Goal: Entertainment & Leisure: Browse casually

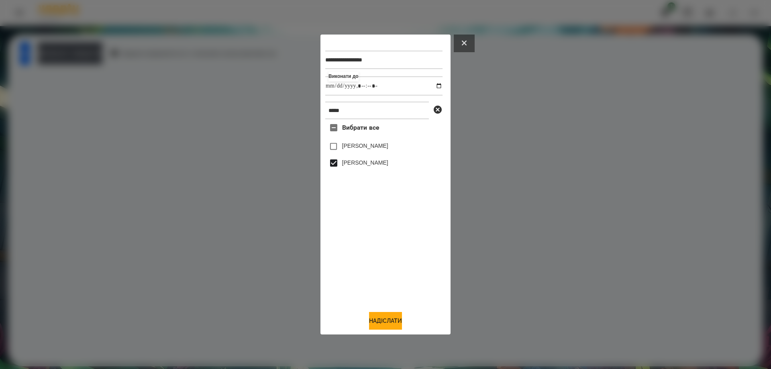
click at [470, 40] on button at bounding box center [464, 44] width 21 height 18
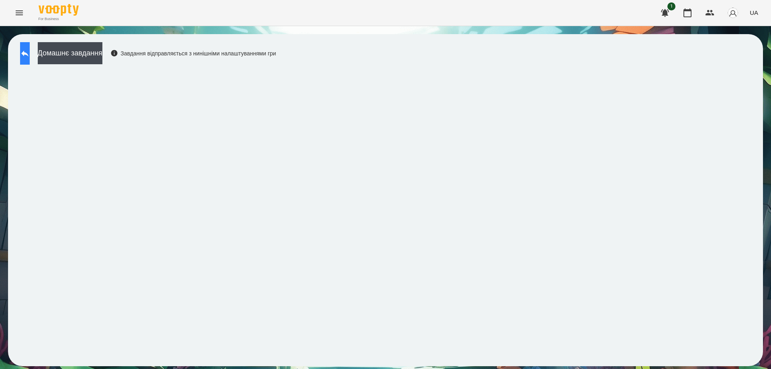
click at [30, 55] on button at bounding box center [25, 53] width 10 height 22
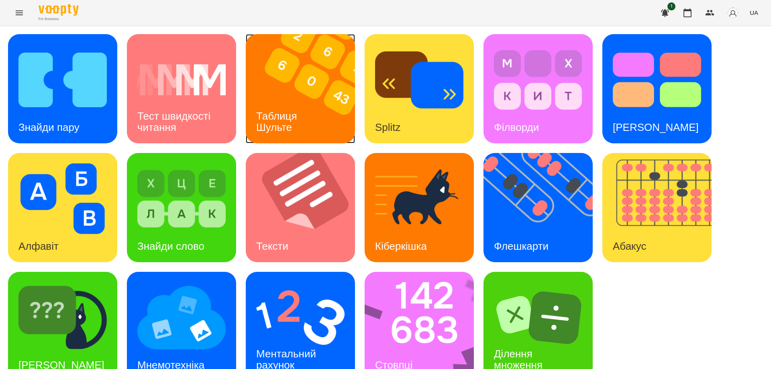
click at [313, 105] on img at bounding box center [305, 88] width 119 height 109
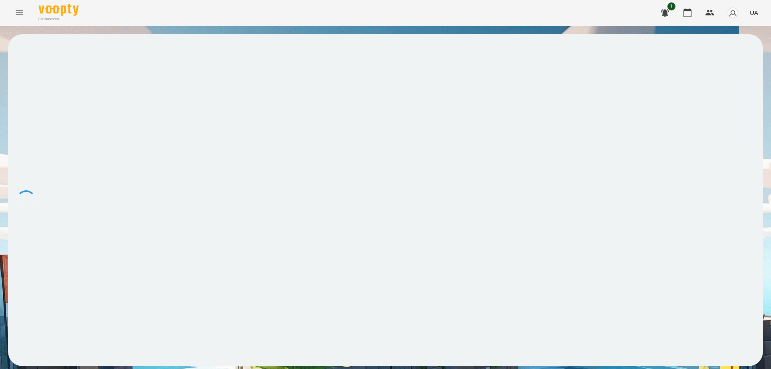
click at [264, 180] on div at bounding box center [385, 200] width 754 height 332
click at [515, 13] on div "For Business 1 UA" at bounding box center [385, 13] width 771 height 26
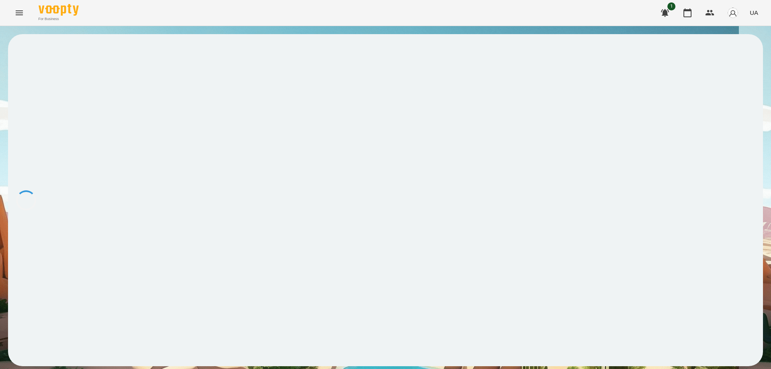
click at [111, 160] on div at bounding box center [385, 200] width 754 height 332
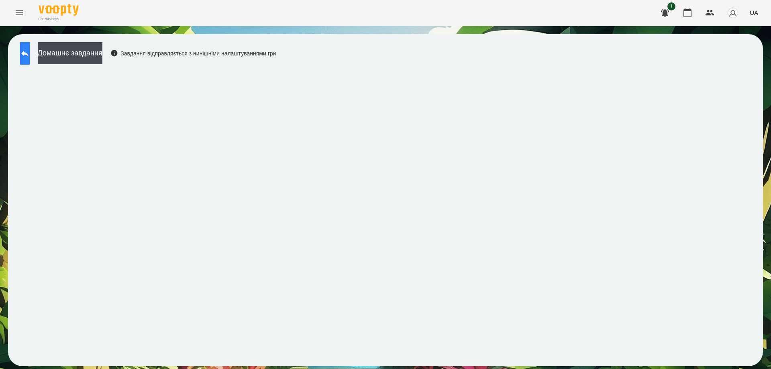
click at [28, 53] on icon at bounding box center [25, 54] width 10 height 10
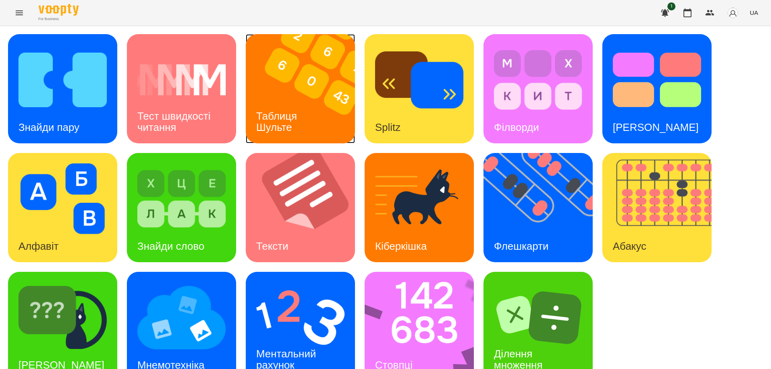
click at [270, 114] on h3 "Таблиця Шульте" at bounding box center [278, 121] width 44 height 23
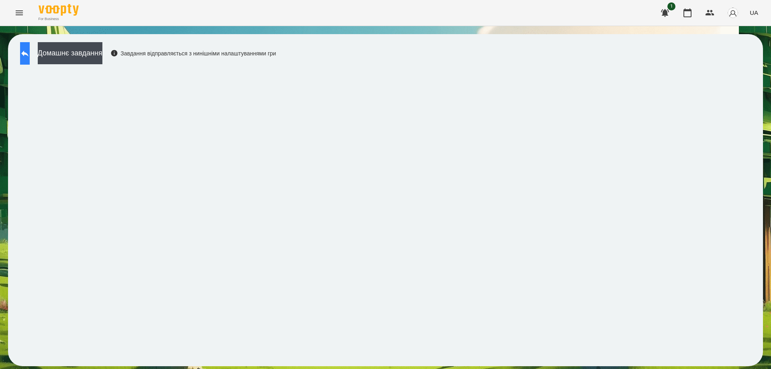
click at [29, 50] on icon at bounding box center [25, 54] width 10 height 10
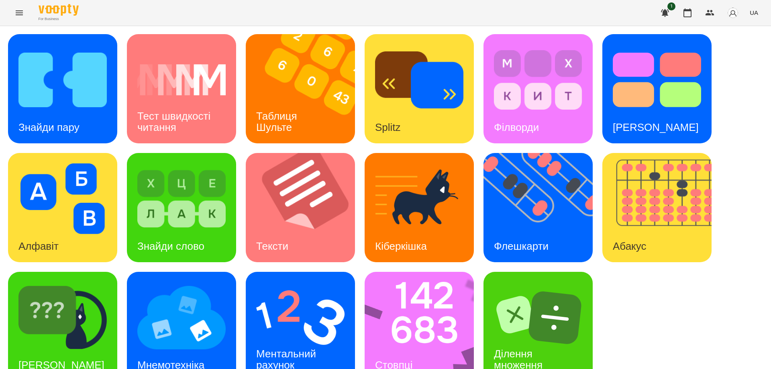
scroll to position [20, 0]
click at [424, 320] on img at bounding box center [424, 326] width 120 height 109
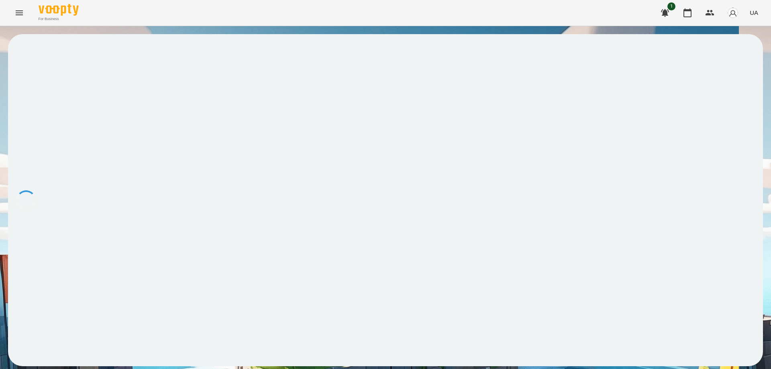
click at [42, 192] on div at bounding box center [385, 200] width 754 height 332
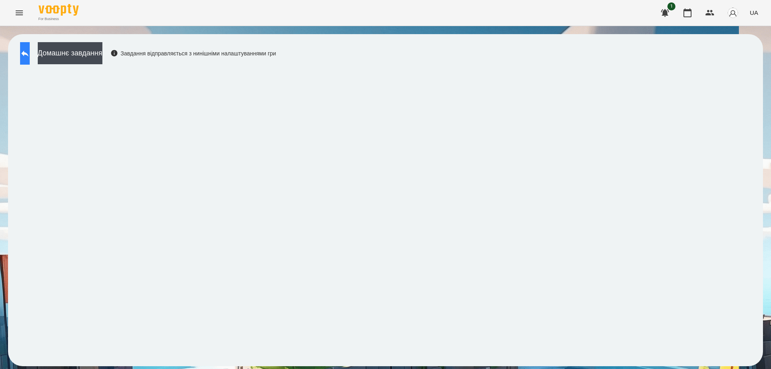
click at [30, 51] on button at bounding box center [25, 53] width 10 height 22
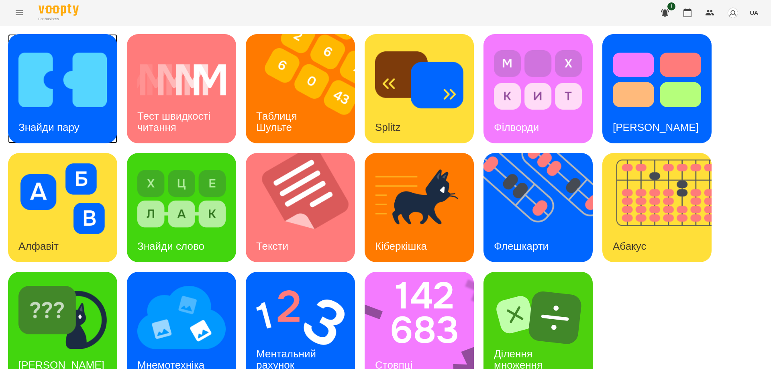
click at [41, 122] on h3 "Знайди пару" at bounding box center [48, 127] width 61 height 12
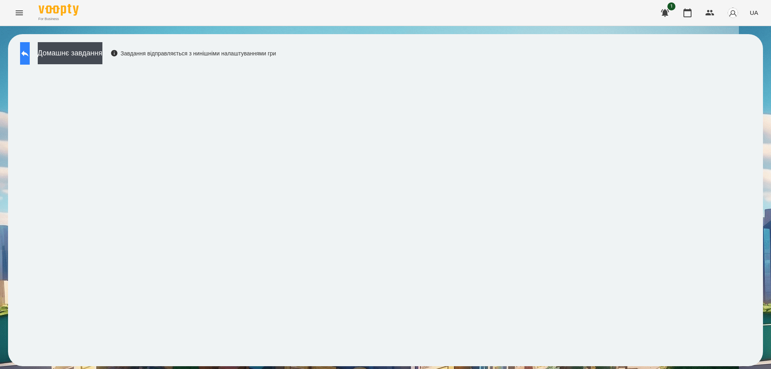
click at [30, 51] on icon at bounding box center [25, 54] width 10 height 10
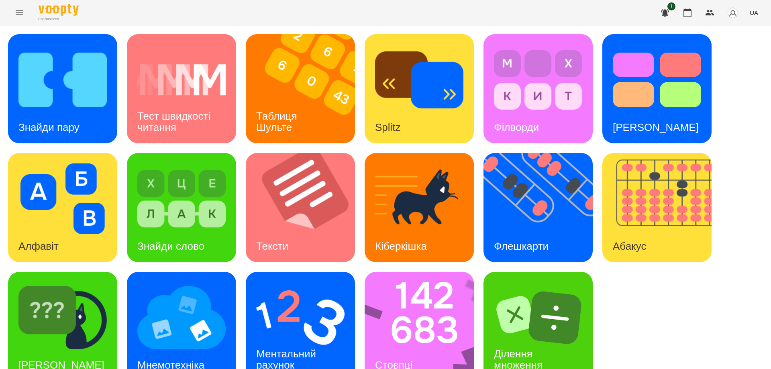
scroll to position [20, 0]
click at [277, 299] on img at bounding box center [300, 317] width 88 height 71
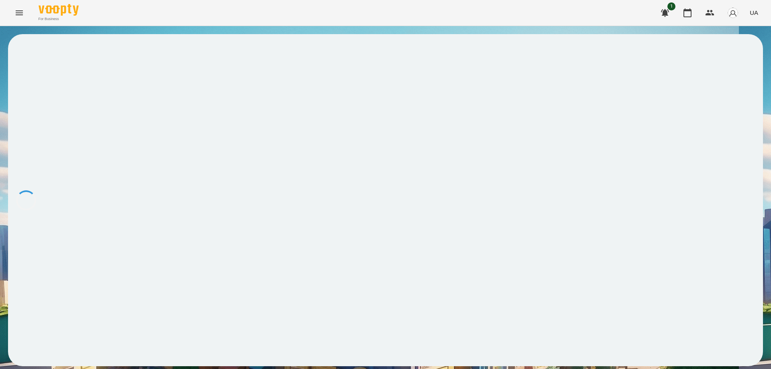
click at [255, 223] on div at bounding box center [385, 200] width 754 height 332
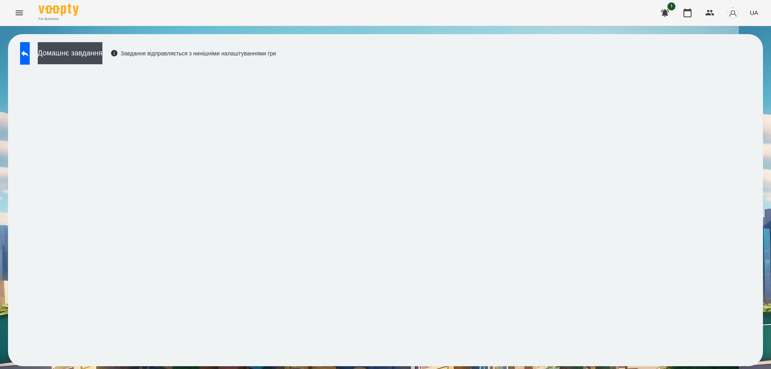
click at [469, 55] on div "Домашнє завдання Завдання відправляється з нинішніми налаштуваннями гри" at bounding box center [385, 200] width 754 height 332
click at [30, 57] on button at bounding box center [25, 53] width 10 height 22
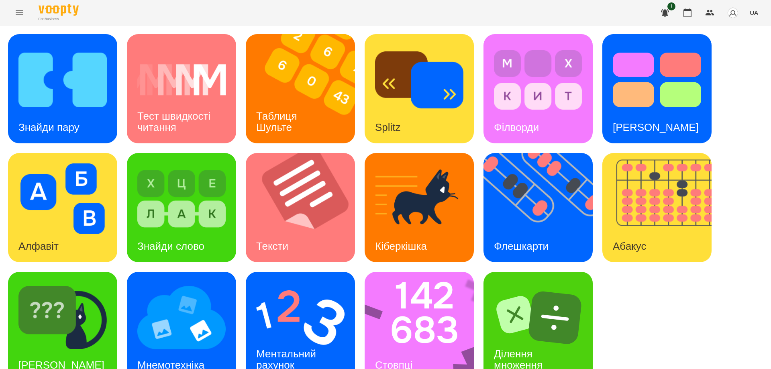
scroll to position [20, 0]
click at [427, 345] on img at bounding box center [424, 326] width 120 height 109
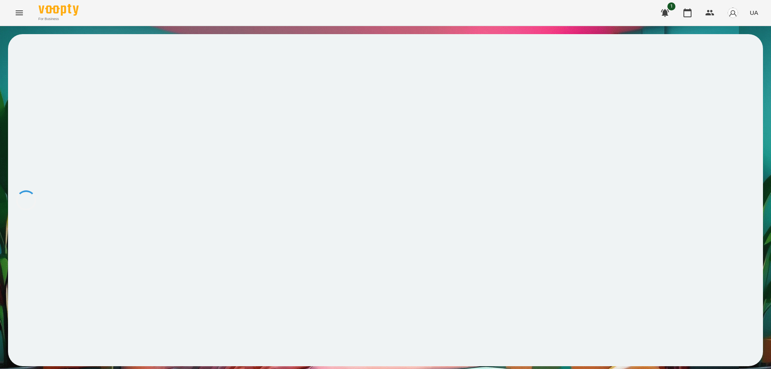
click at [118, 111] on div at bounding box center [385, 200] width 754 height 332
click at [533, 298] on div at bounding box center [385, 200] width 754 height 332
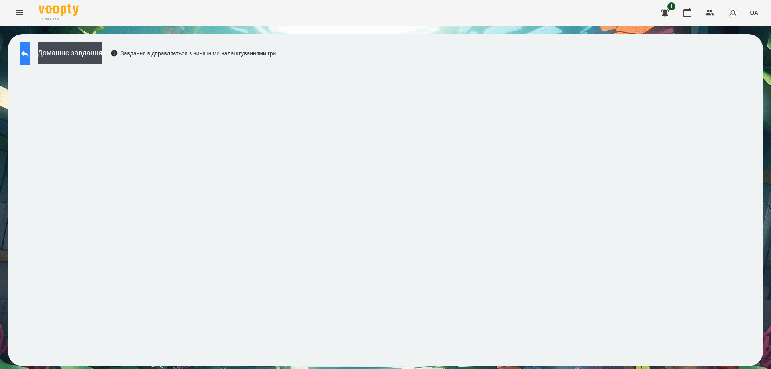
click at [30, 59] on button at bounding box center [25, 53] width 10 height 22
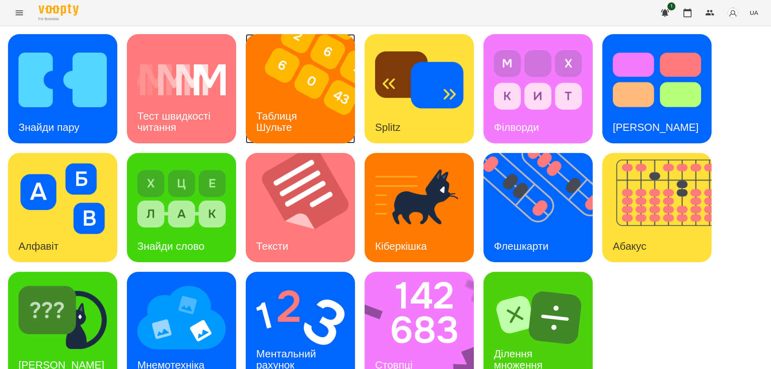
click at [277, 104] on div "Таблиця Шульте" at bounding box center [278, 121] width 65 height 43
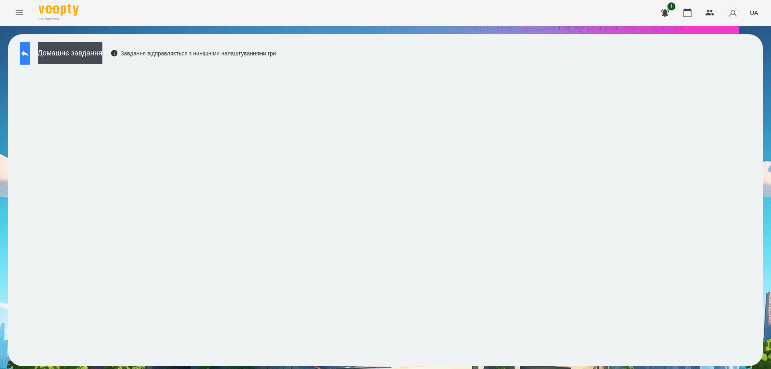
click at [28, 53] on icon at bounding box center [24, 54] width 7 height 6
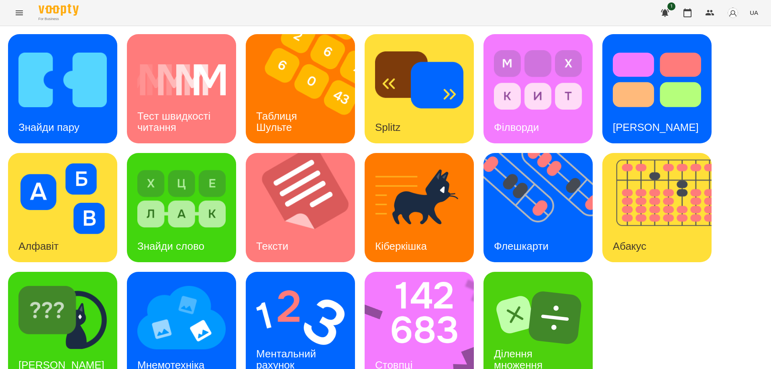
click at [348, 19] on div "For Business 1 UA" at bounding box center [385, 13] width 771 height 26
click at [414, 349] on div "Стовпці" at bounding box center [393, 365] width 58 height 32
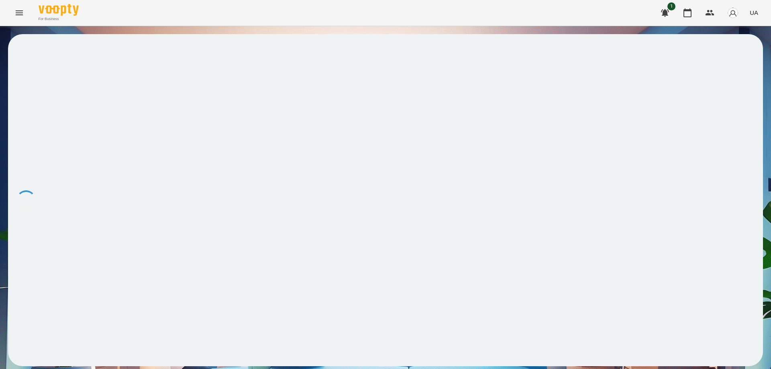
drag, startPoint x: 283, startPoint y: 108, endPoint x: 300, endPoint y: 122, distance: 22.1
click at [300, 122] on div at bounding box center [385, 200] width 754 height 332
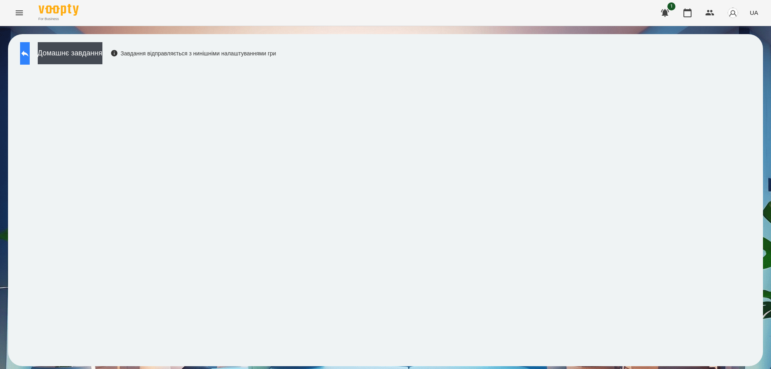
click at [24, 52] on button at bounding box center [25, 53] width 10 height 22
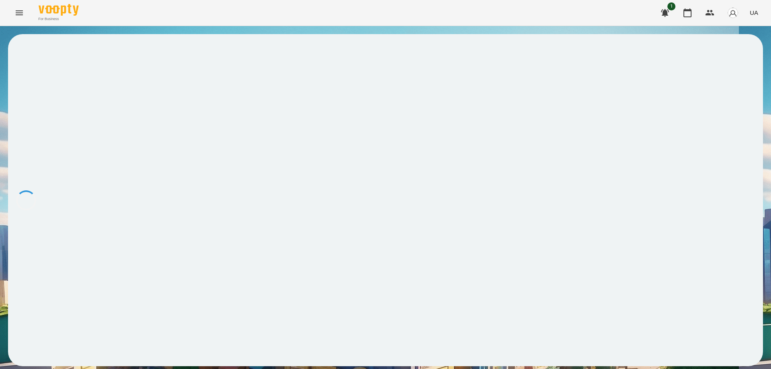
drag, startPoint x: 24, startPoint y: 52, endPoint x: 36, endPoint y: 47, distance: 12.6
click at [36, 47] on div at bounding box center [385, 200] width 754 height 332
drag, startPoint x: 228, startPoint y: 104, endPoint x: 281, endPoint y: 120, distance: 55.5
click at [281, 120] on div at bounding box center [385, 200] width 754 height 332
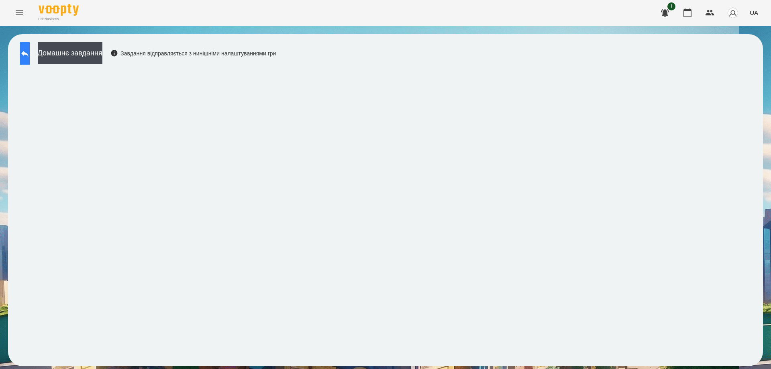
click at [28, 53] on icon at bounding box center [24, 54] width 7 height 6
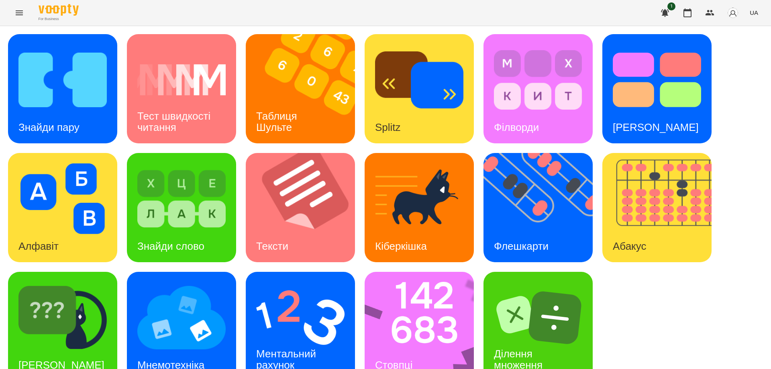
scroll to position [20, 0]
click at [298, 338] on div "Ментальний рахунок" at bounding box center [287, 359] width 83 height 43
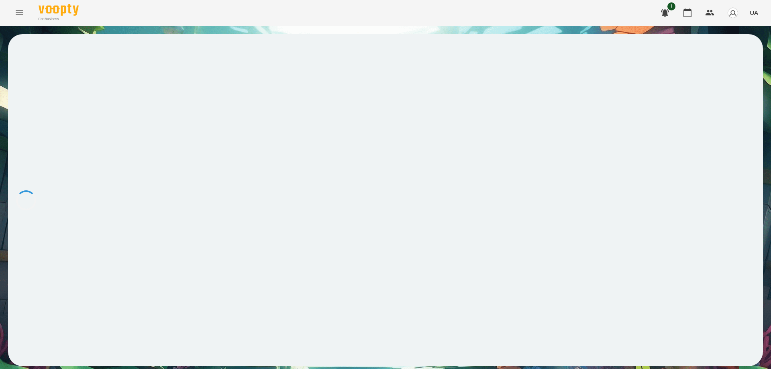
click at [289, 145] on div at bounding box center [385, 200] width 754 height 332
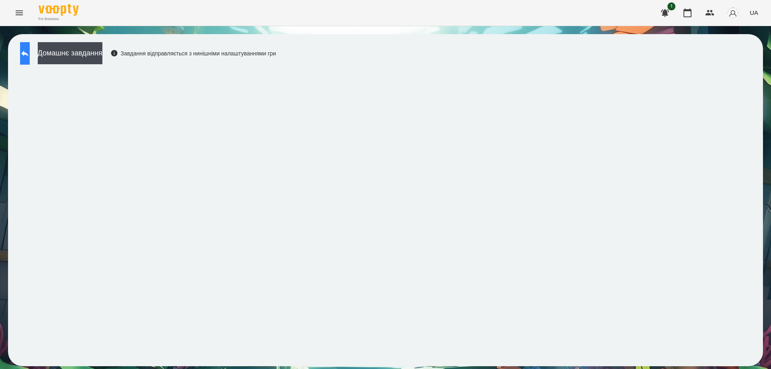
click at [28, 53] on icon at bounding box center [24, 54] width 7 height 6
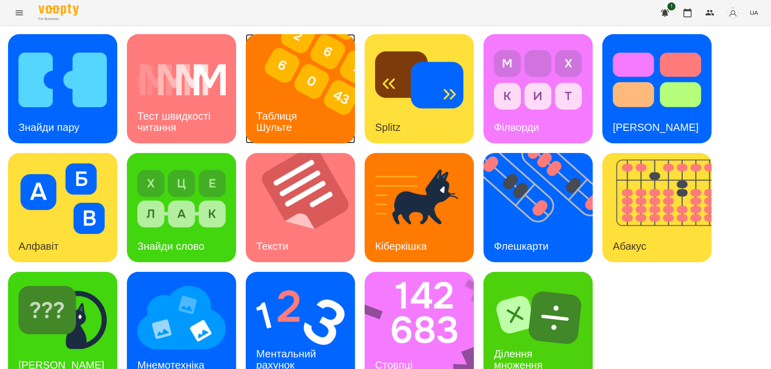
click at [299, 128] on div "Таблиця Шульте" at bounding box center [278, 121] width 65 height 43
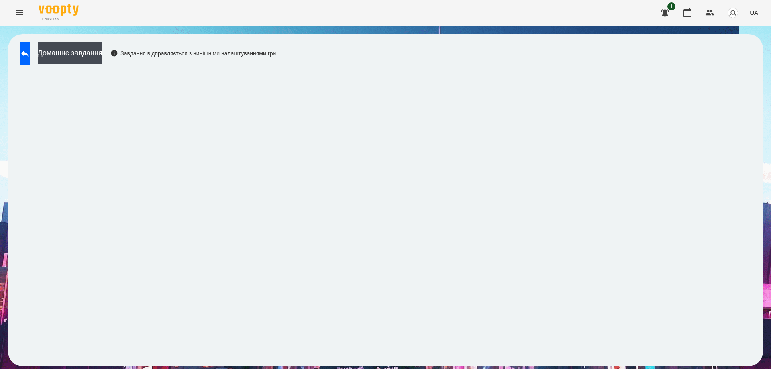
click at [491, 60] on div "Домашнє завдання Завдання відправляється з нинішніми налаштуваннями гри" at bounding box center [385, 200] width 754 height 332
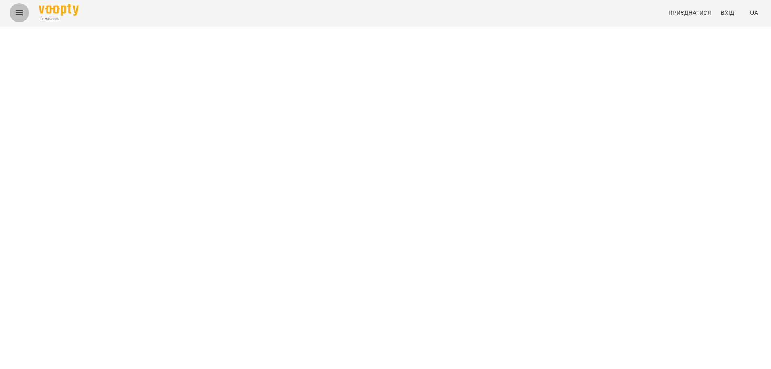
click at [26, 13] on button "Menu" at bounding box center [19, 12] width 19 height 19
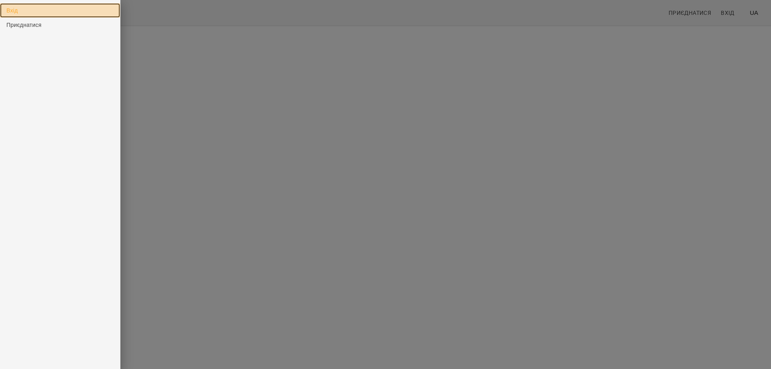
click at [21, 13] on link "Вхід" at bounding box center [60, 10] width 120 height 14
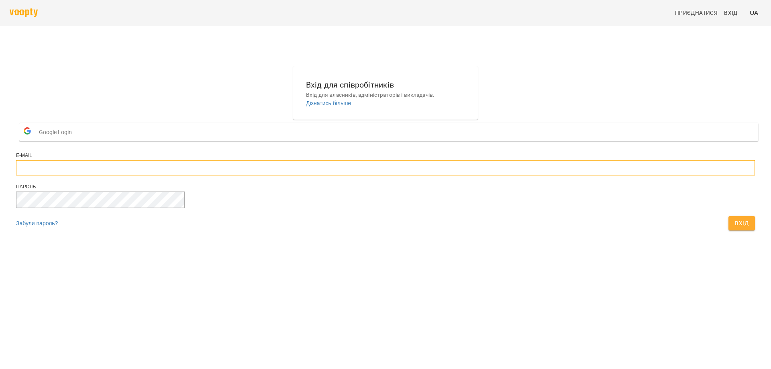
type input "**********"
click at [728, 230] on button "Вхід" at bounding box center [741, 223] width 26 height 14
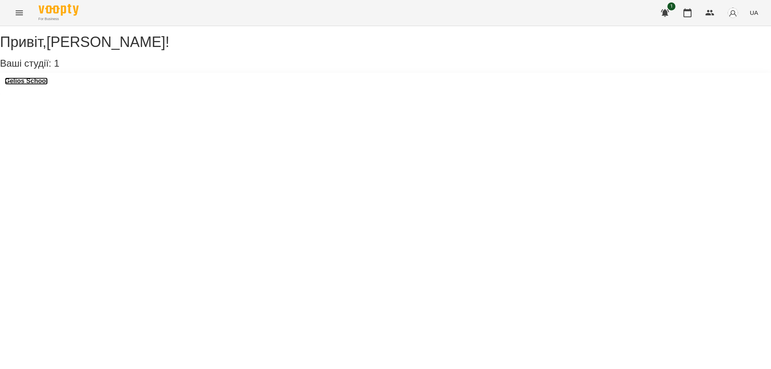
click at [35, 85] on h3 "Gelios School" at bounding box center [26, 80] width 43 height 7
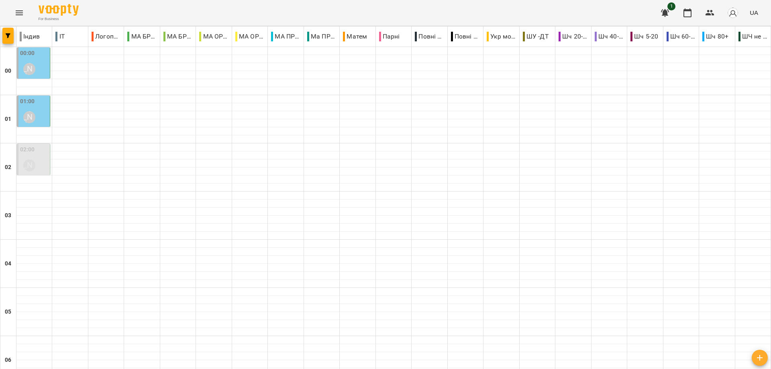
click at [25, 150] on label "02:00" at bounding box center [27, 149] width 15 height 9
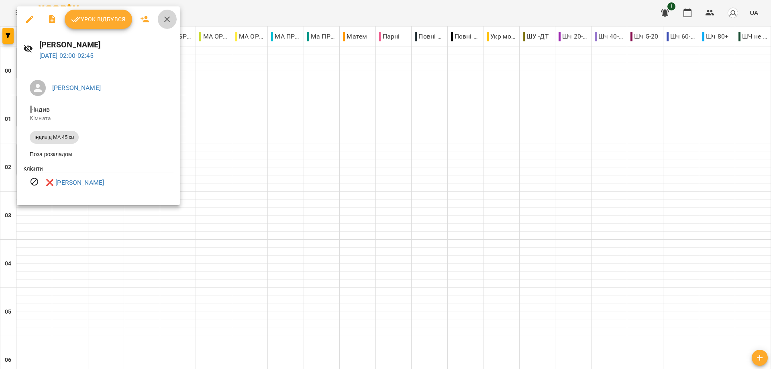
click at [169, 21] on icon "button" at bounding box center [167, 19] width 10 height 10
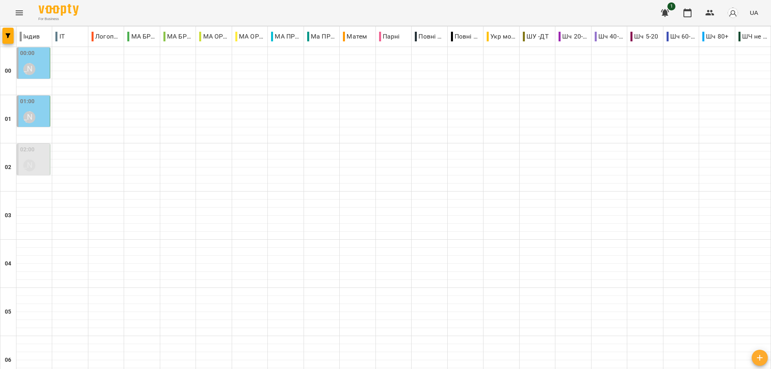
click at [18, 15] on icon "Menu" at bounding box center [19, 13] width 10 height 10
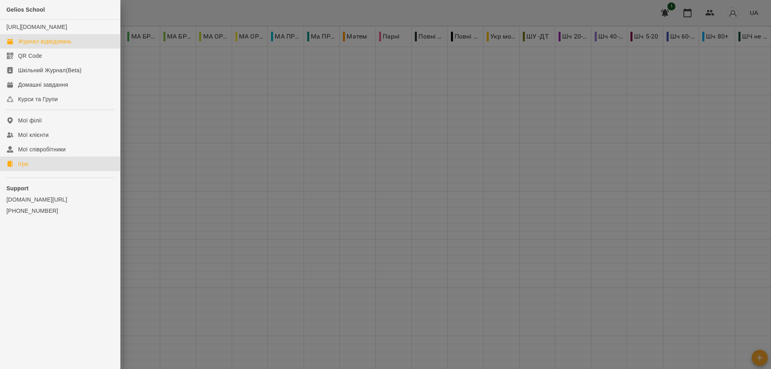
click at [21, 168] on div "Ігри" at bounding box center [23, 164] width 10 height 8
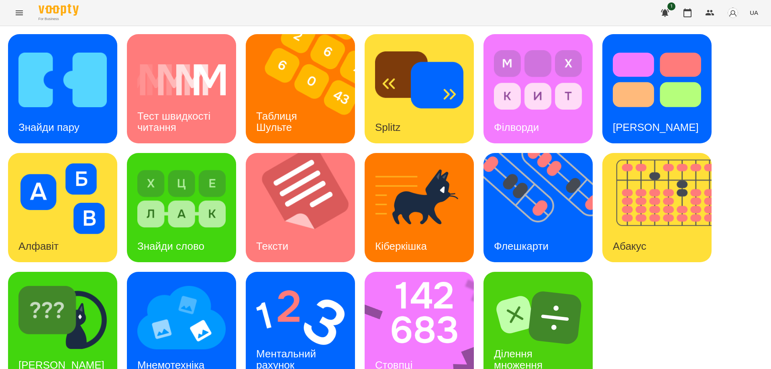
scroll to position [20, 0]
click at [327, 309] on img at bounding box center [300, 317] width 88 height 71
